Goal: Transaction & Acquisition: Book appointment/travel/reservation

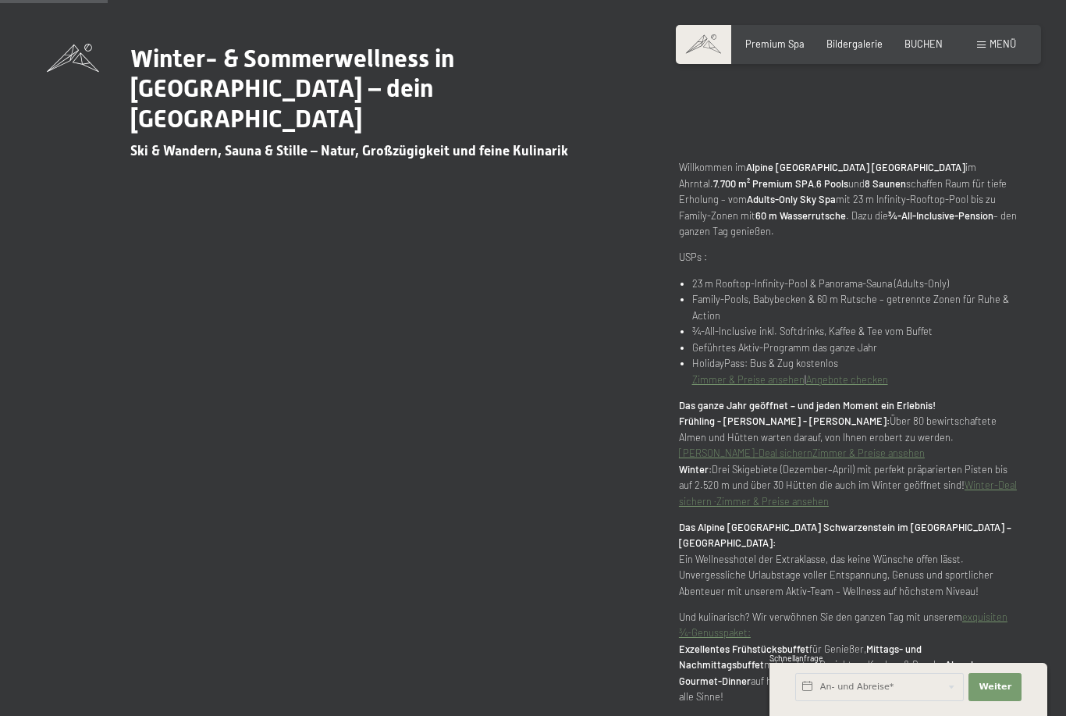
scroll to position [765, 0]
click at [997, 48] on span "Menü" at bounding box center [1003, 43] width 27 height 12
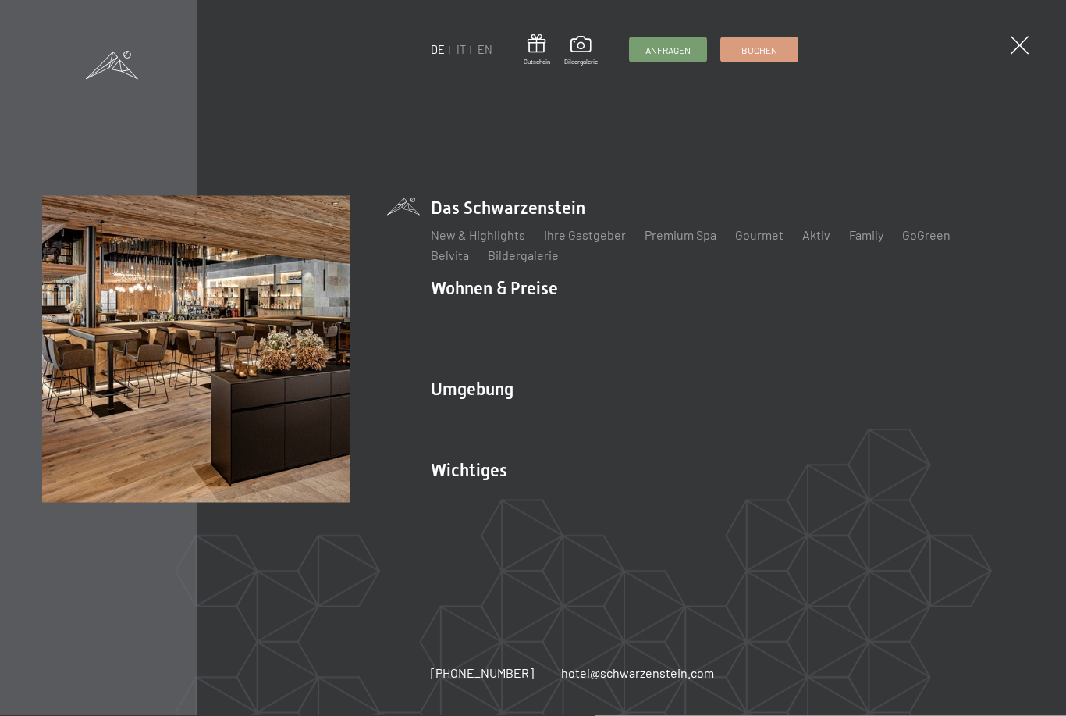
scroll to position [766, 0]
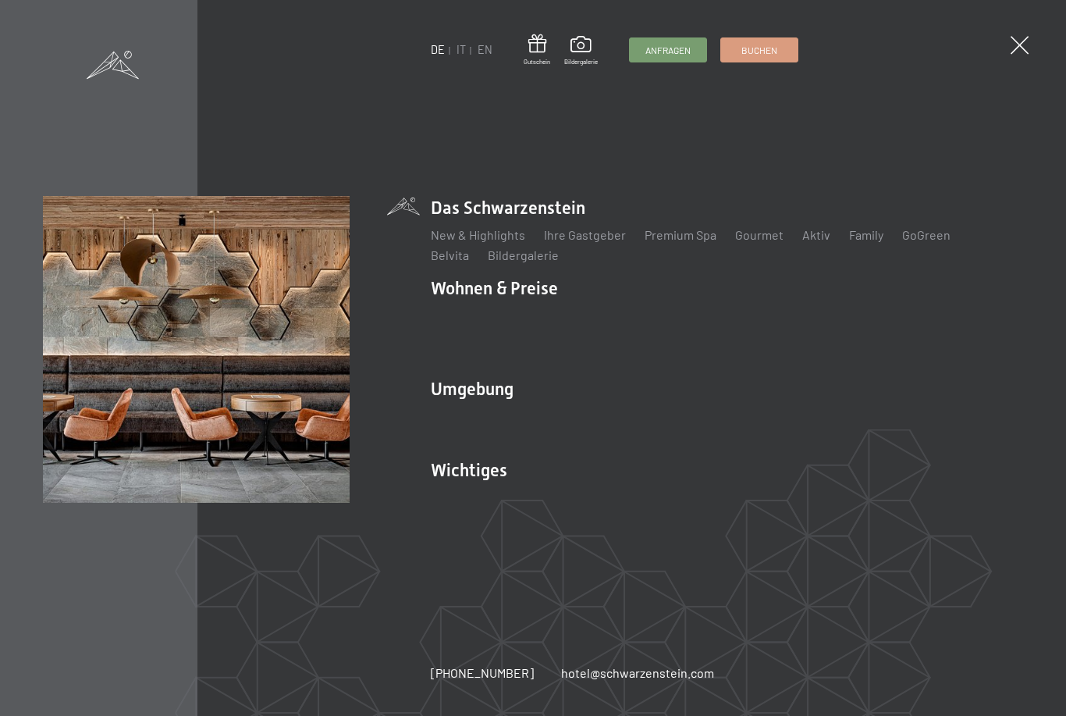
click at [679, 504] on link "Webcam & Wetter" at bounding box center [688, 496] width 98 height 15
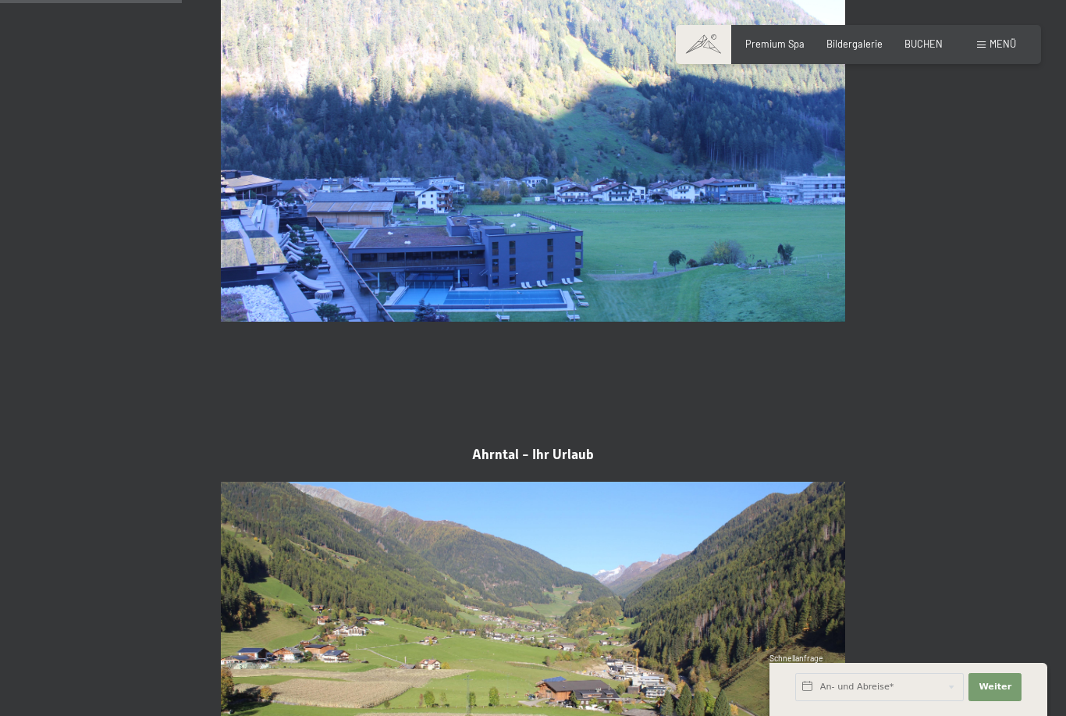
scroll to position [711, 0]
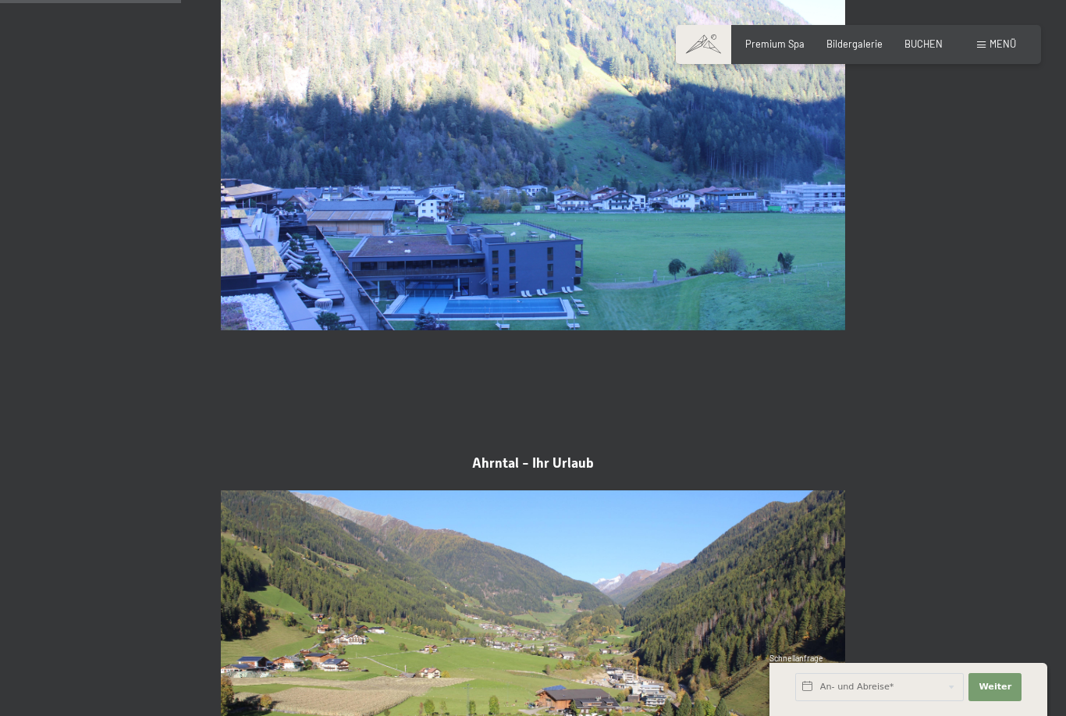
click at [1006, 48] on span "Menü" at bounding box center [1003, 43] width 27 height 12
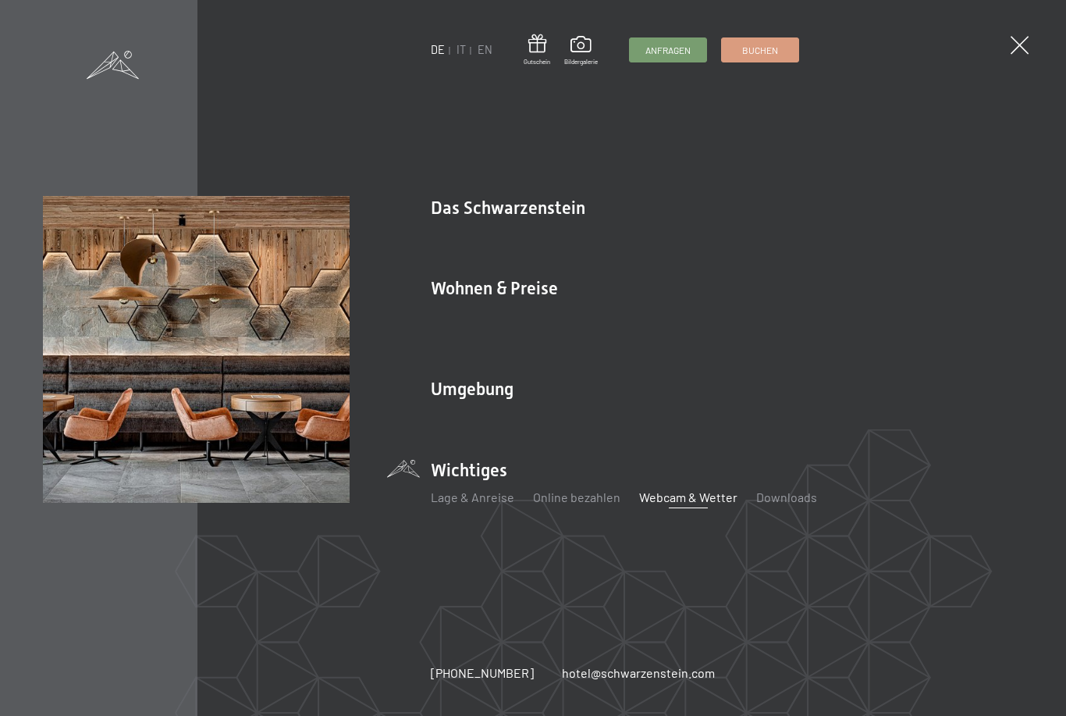
click at [756, 46] on span "Buchen" at bounding box center [759, 50] width 36 height 13
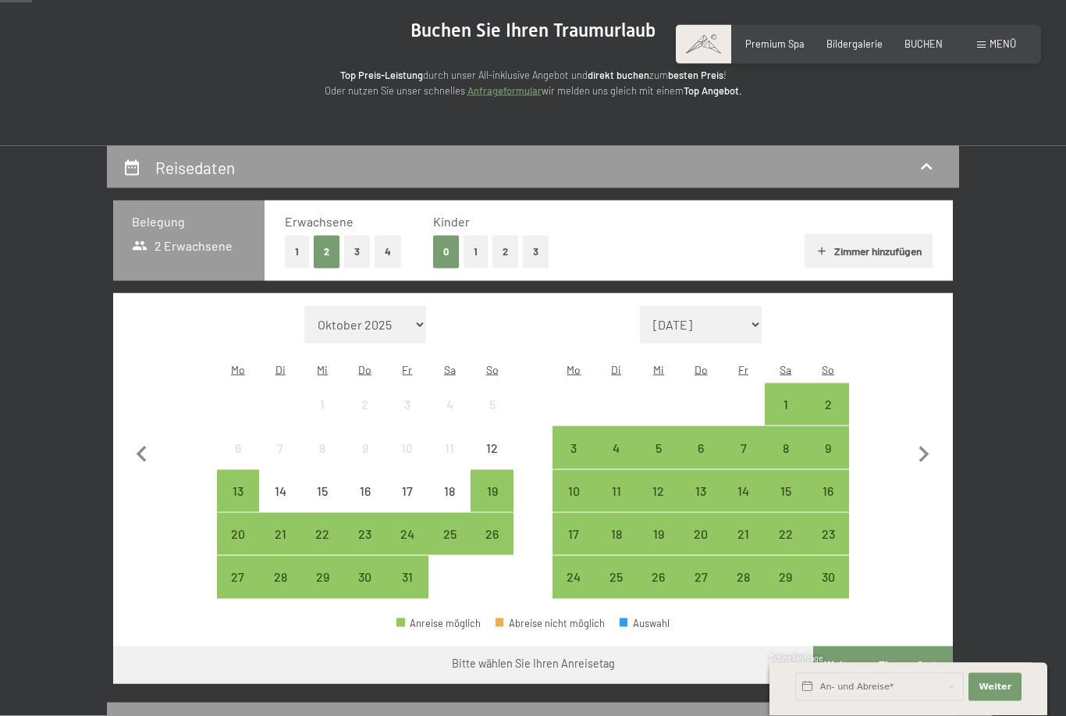
scroll to position [153, 0]
click at [748, 527] on div "21" at bounding box center [743, 546] width 39 height 39
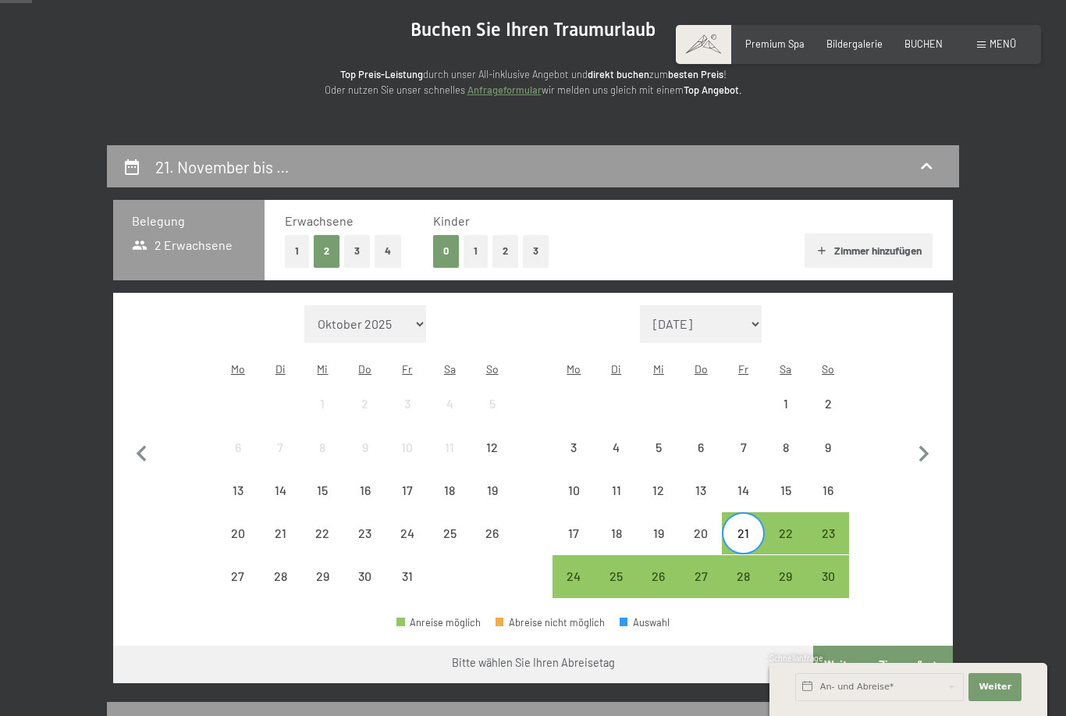
click at [741, 570] on div "28" at bounding box center [743, 589] width 39 height 39
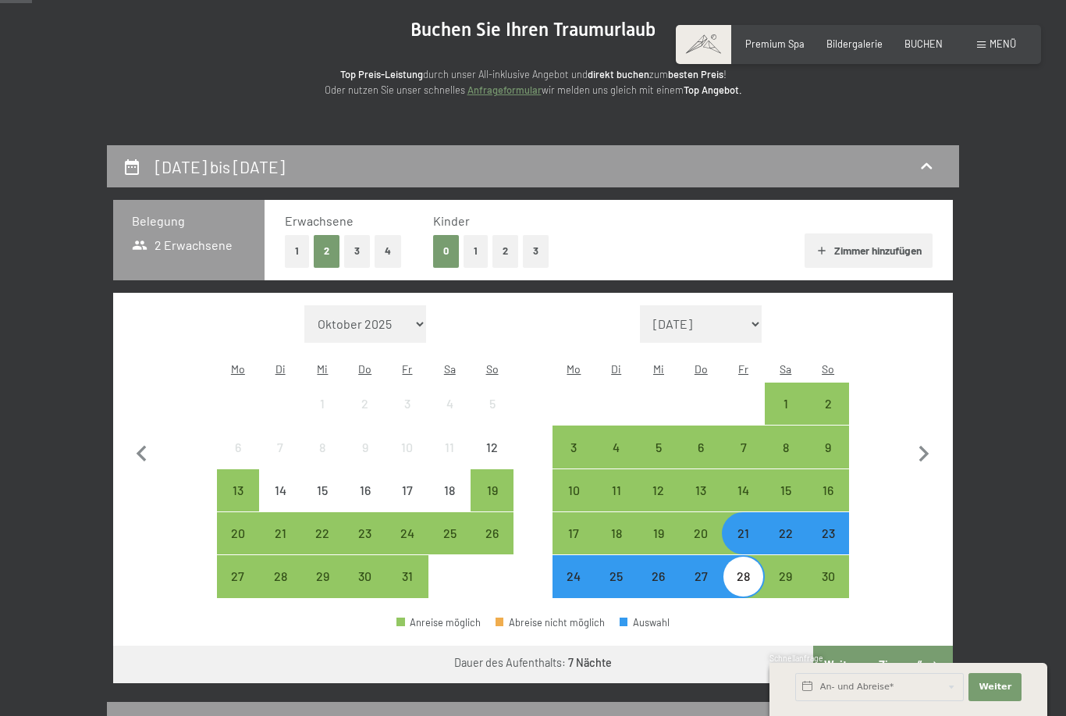
click at [861, 649] on button "Weiter zu „Zimmer“" at bounding box center [883, 663] width 140 height 37
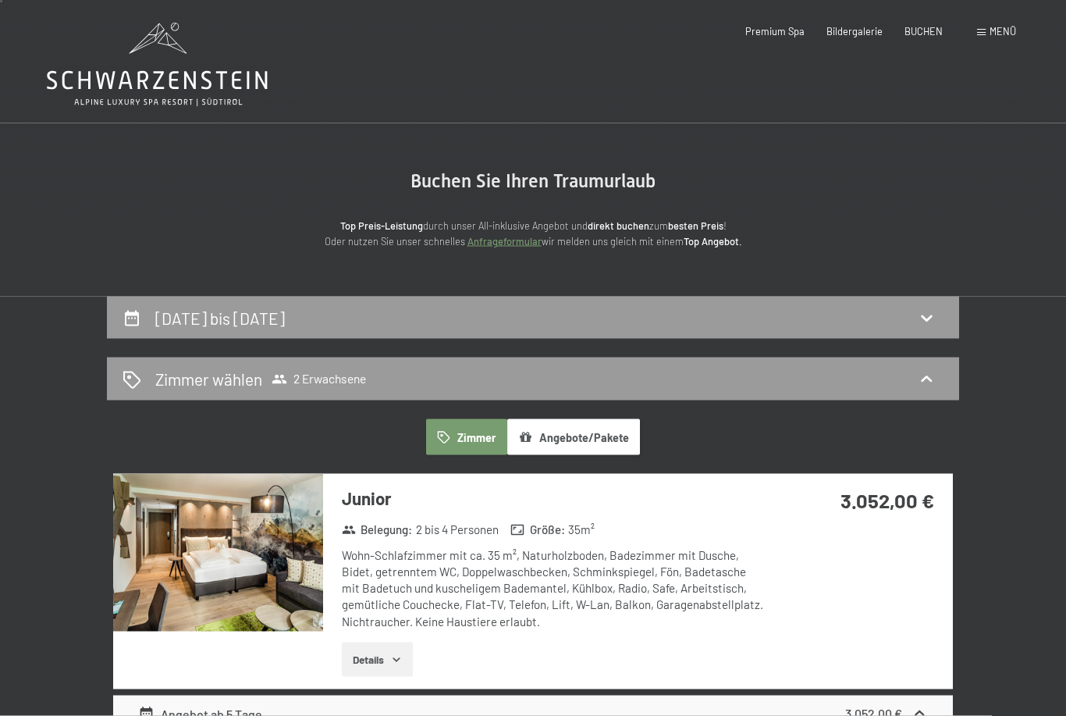
scroll to position [0, 0]
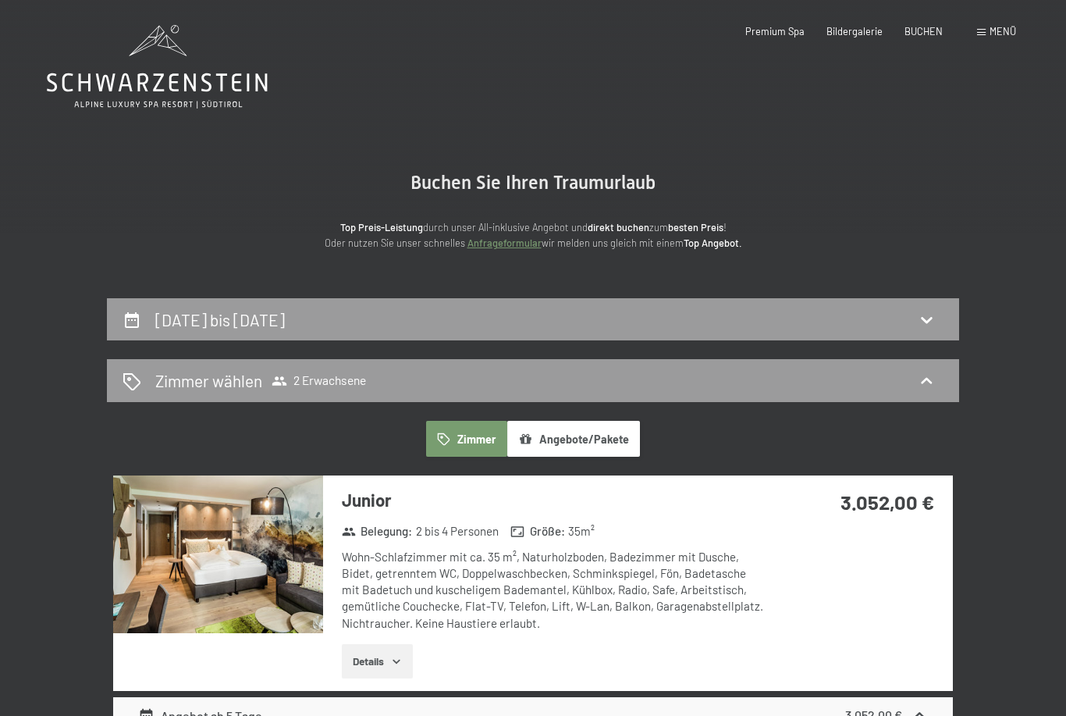
click at [916, 36] on div "BUCHEN" at bounding box center [924, 32] width 38 height 14
click at [918, 25] on div "Buchen Anfragen Premium Spa Bildergalerie BUCHEN Menü DE IT EN Gutschein Bilder…" at bounding box center [858, 32] width 315 height 14
click at [773, 332] on div "21. November bis 28. November 2025" at bounding box center [533, 319] width 852 height 43
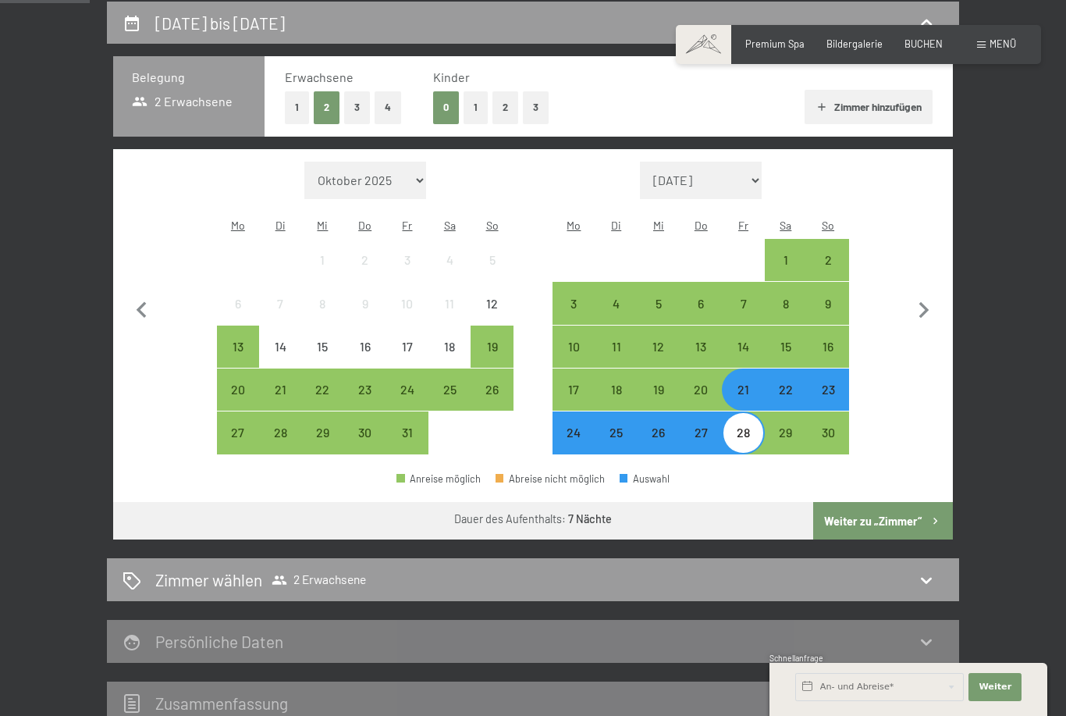
click at [792, 383] on div "22" at bounding box center [785, 402] width 39 height 39
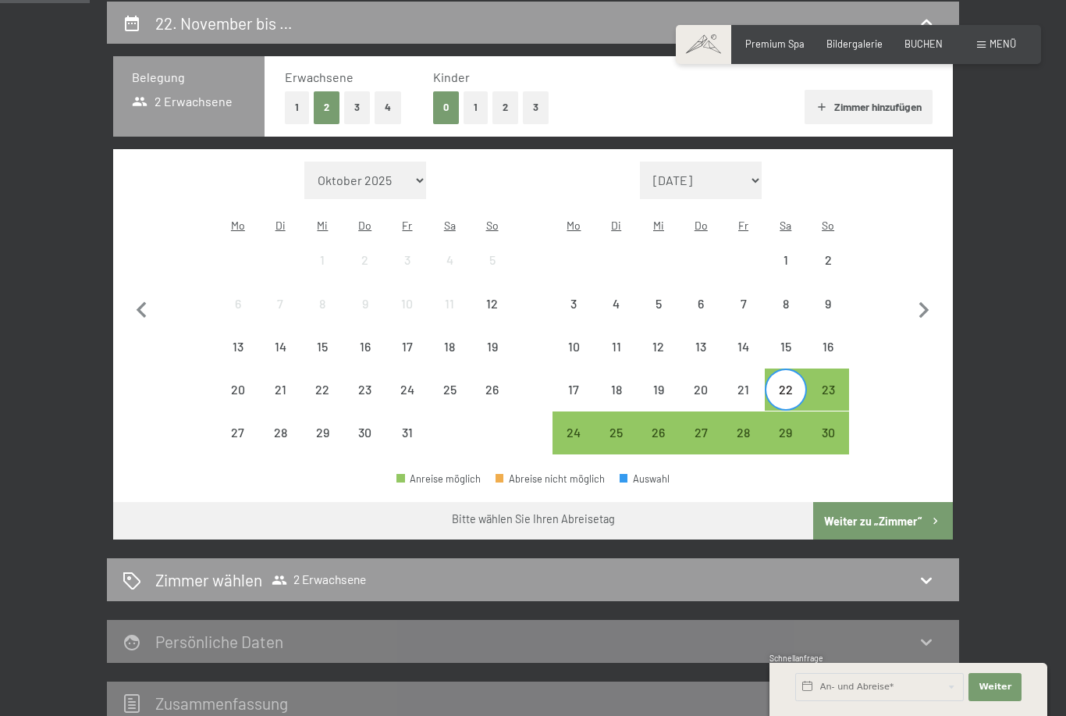
click at [791, 426] on div "29" at bounding box center [785, 445] width 39 height 39
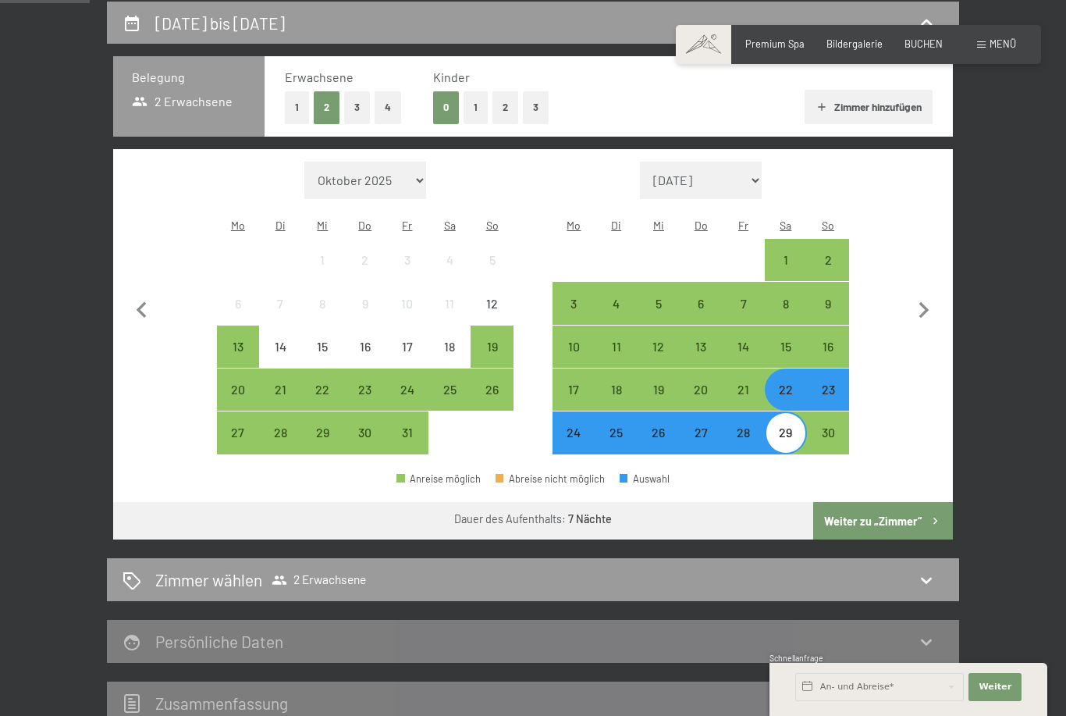
click at [893, 508] on button "Weiter zu „Zimmer“" at bounding box center [883, 520] width 140 height 37
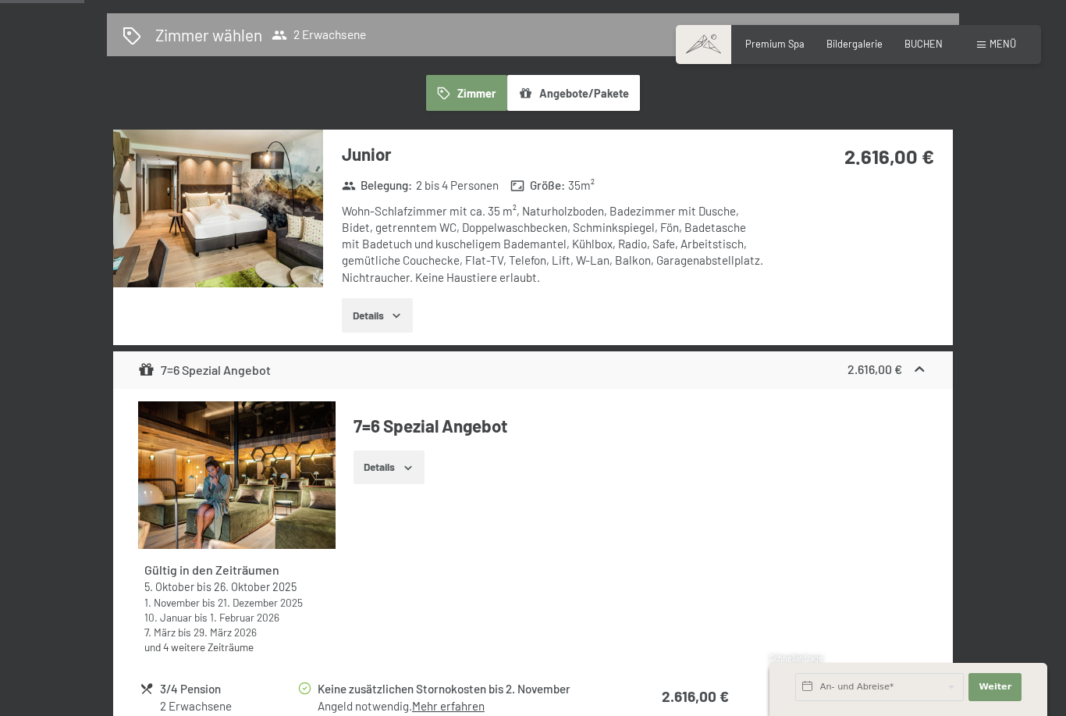
scroll to position [0, 0]
